Goal: Transaction & Acquisition: Purchase product/service

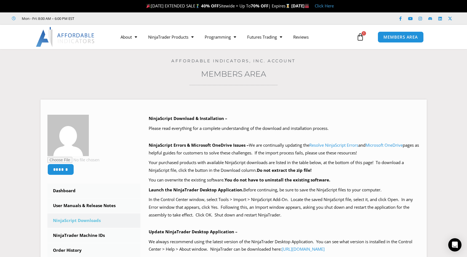
click at [359, 37] on icon at bounding box center [361, 37] width 8 height 8
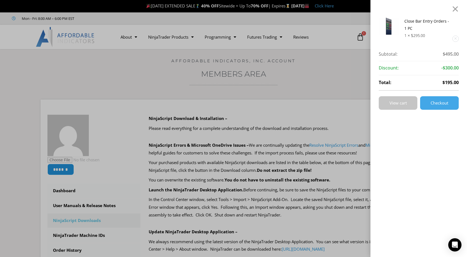
click at [401, 103] on span "View cart" at bounding box center [398, 103] width 17 height 4
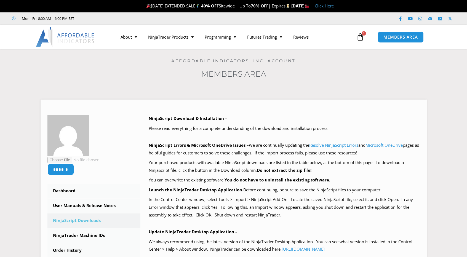
drag, startPoint x: 0, startPoint y: 0, endPoint x: 359, endPoint y: 36, distance: 361.3
click at [359, 36] on icon at bounding box center [361, 37] width 8 height 8
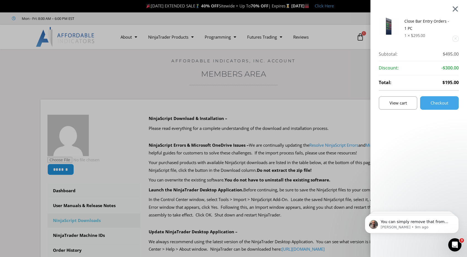
click at [458, 8] on div at bounding box center [455, 9] width 7 height 7
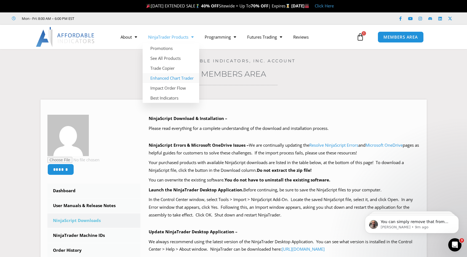
click at [170, 78] on link "Enhanced Chart Trader" at bounding box center [171, 78] width 57 height 10
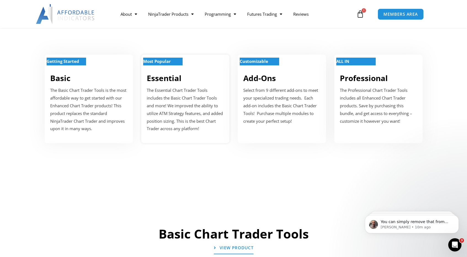
click at [174, 90] on p "The Essential Chart Trader Tools includes the Basic Chart Trader Tools and more…" at bounding box center [185, 110] width 77 height 46
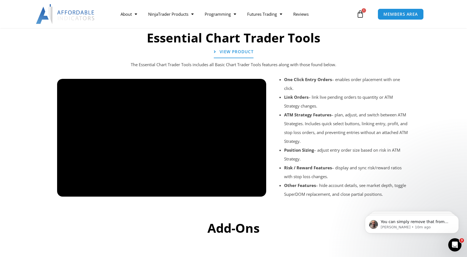
scroll to position [605, 0]
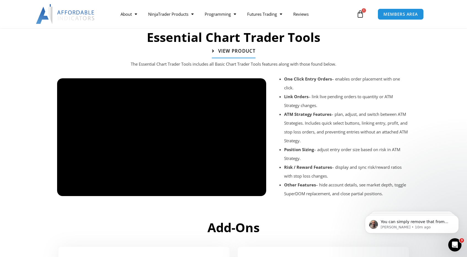
click at [239, 53] on span "View Product" at bounding box center [236, 51] width 37 height 5
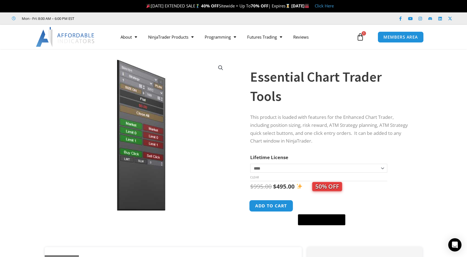
click at [272, 207] on button "Add to cart" at bounding box center [272, 206] width 44 height 12
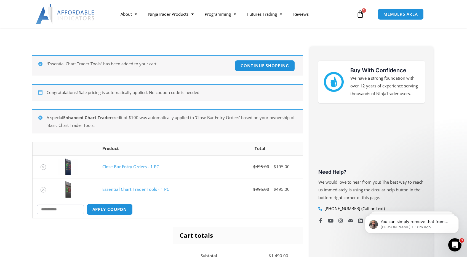
scroll to position [71, 0]
click at [43, 165] on icon "Remove Close Bar Entry Orders - 1 PC from cart" at bounding box center [43, 167] width 4 height 4
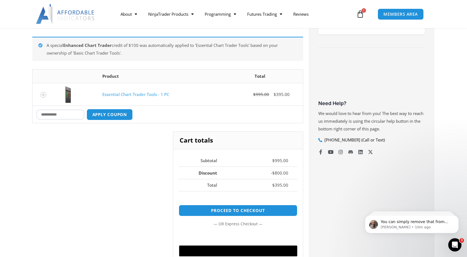
scroll to position [150, 0]
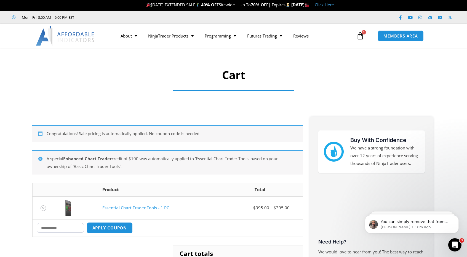
scroll to position [1, 0]
